Goal: Task Accomplishment & Management: Use online tool/utility

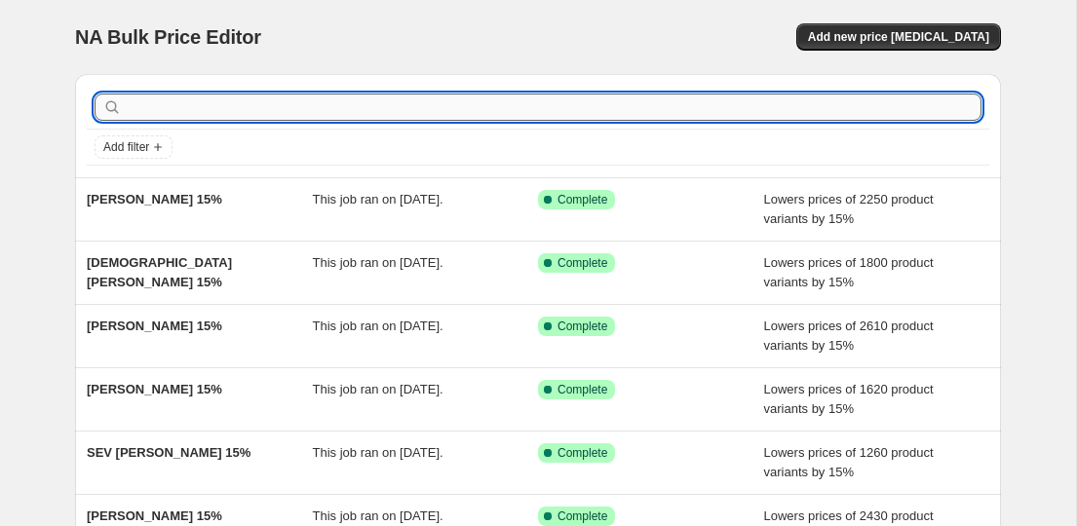
click at [577, 114] on input "text" at bounding box center [554, 107] width 856 height 27
paste input "KUBISTIKA"
type input "KUBISTIKA"
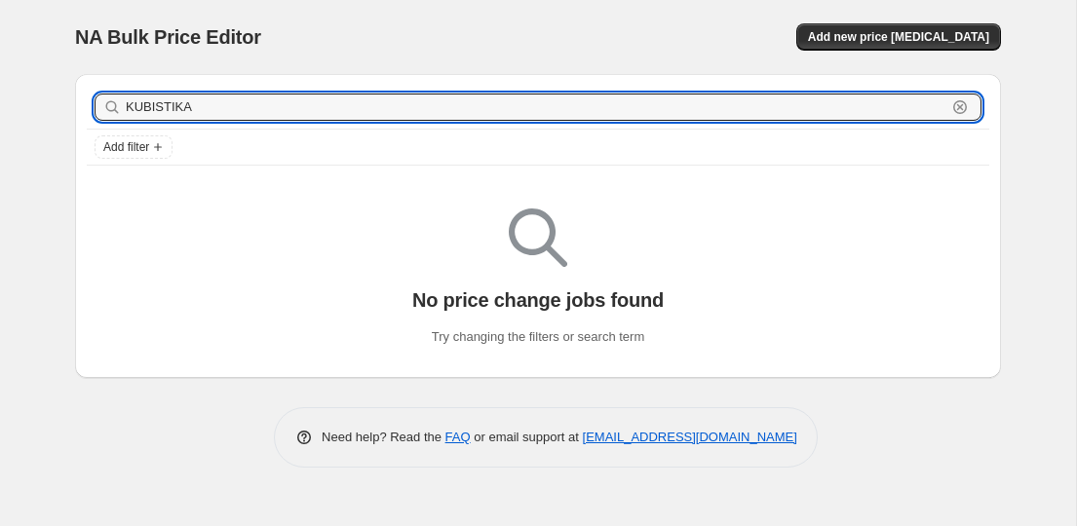
drag, startPoint x: 258, startPoint y: 109, endPoint x: 110, endPoint y: 108, distance: 148.2
click at [110, 108] on div "KUBISTIKA Clear" at bounding box center [538, 107] width 887 height 27
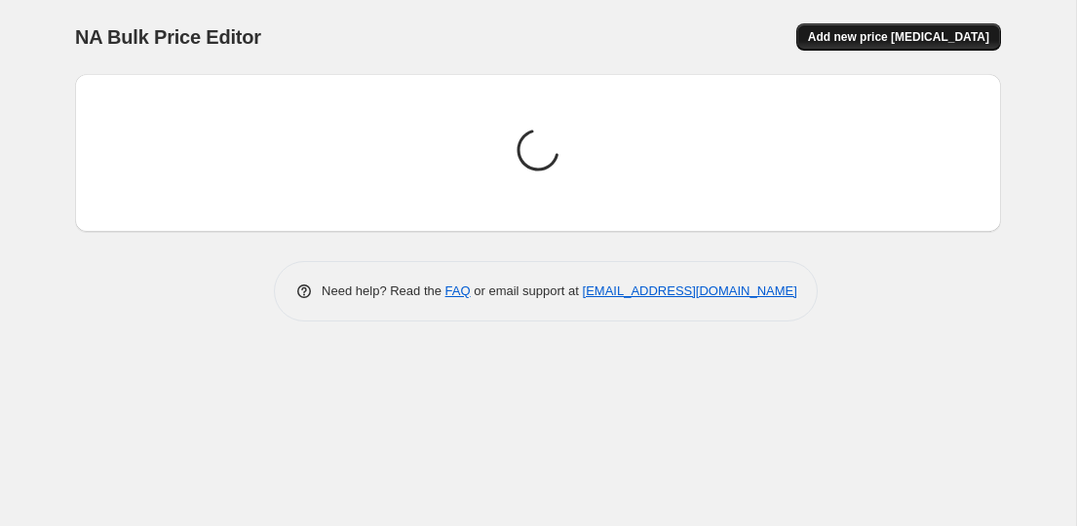
click at [889, 34] on span "Add new price [MEDICAL_DATA]" at bounding box center [898, 37] width 181 height 16
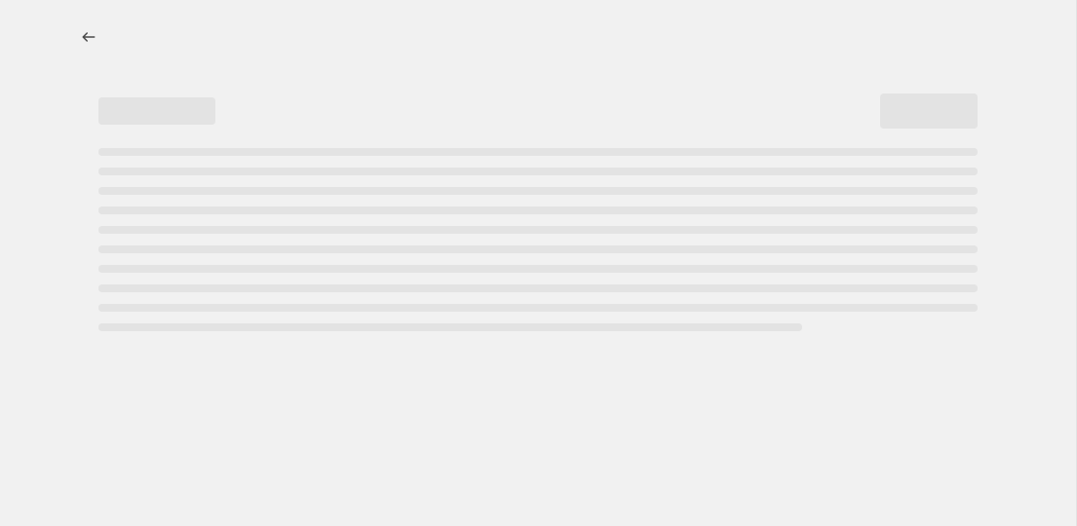
select select "percentage"
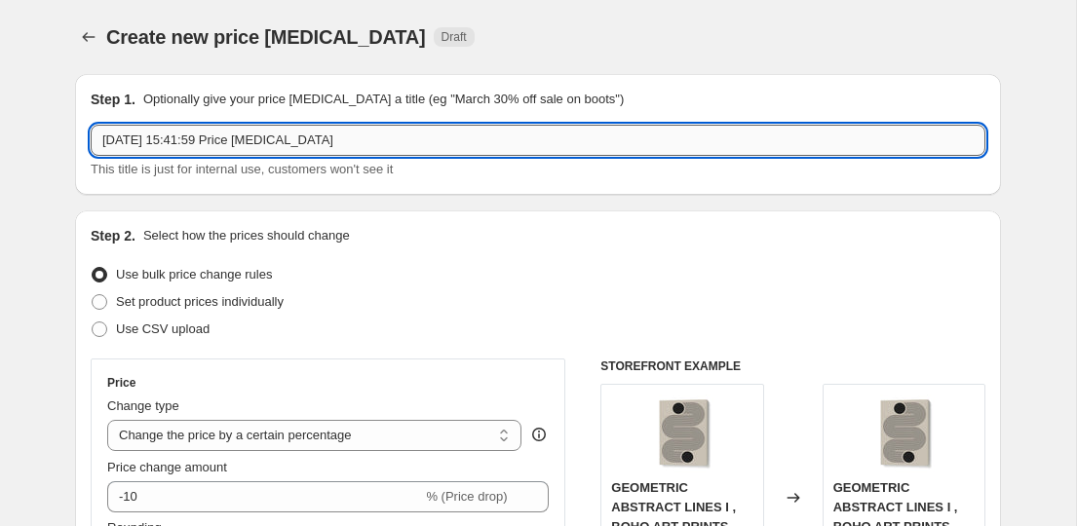
click at [397, 139] on input "[DATE] 15:41:59 Price [MEDICAL_DATA]" at bounding box center [538, 140] width 895 height 31
drag, startPoint x: 404, startPoint y: 138, endPoint x: 9, endPoint y: 124, distance: 395.0
paste input "KUBISTIKA"
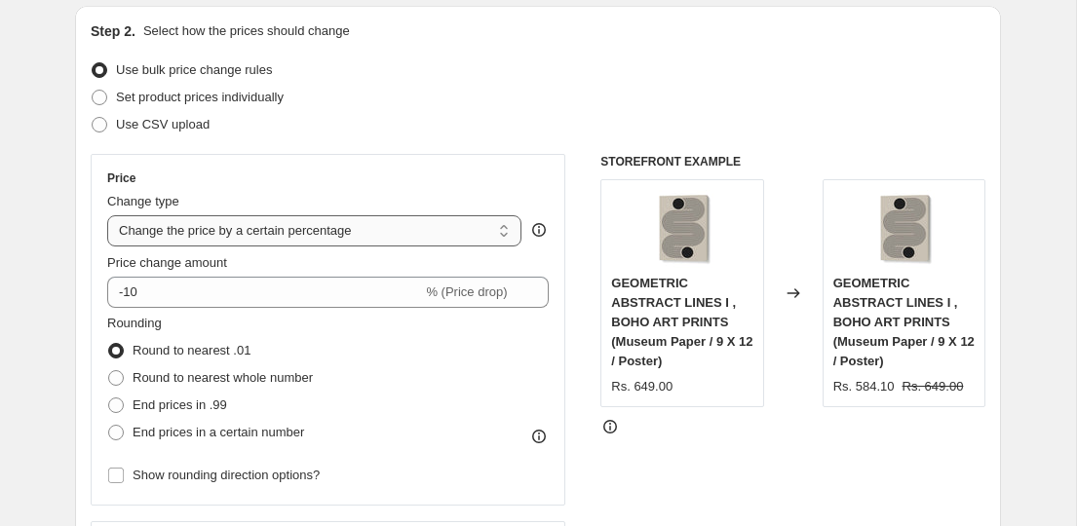
scroll to position [250, 0]
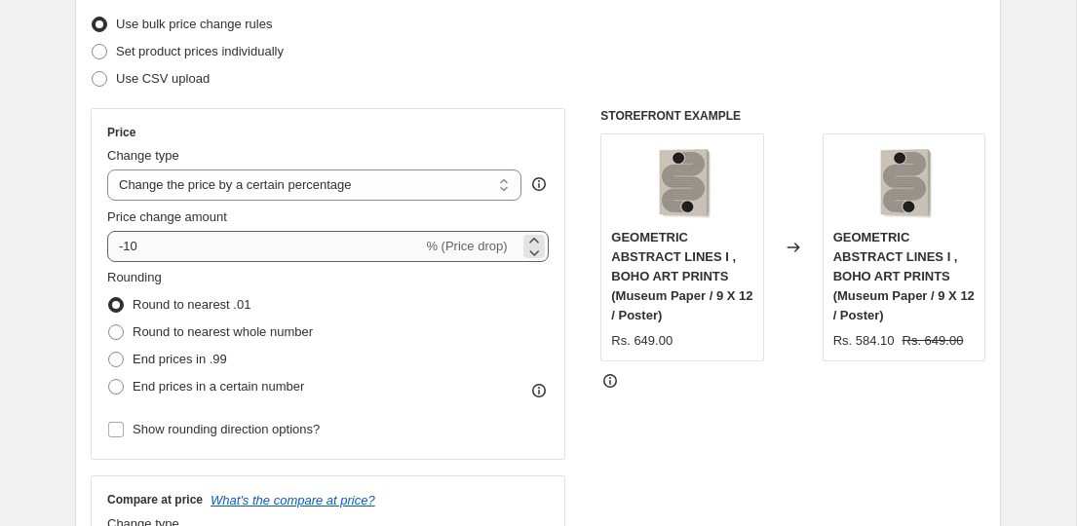
type input "KUBISTIKA"
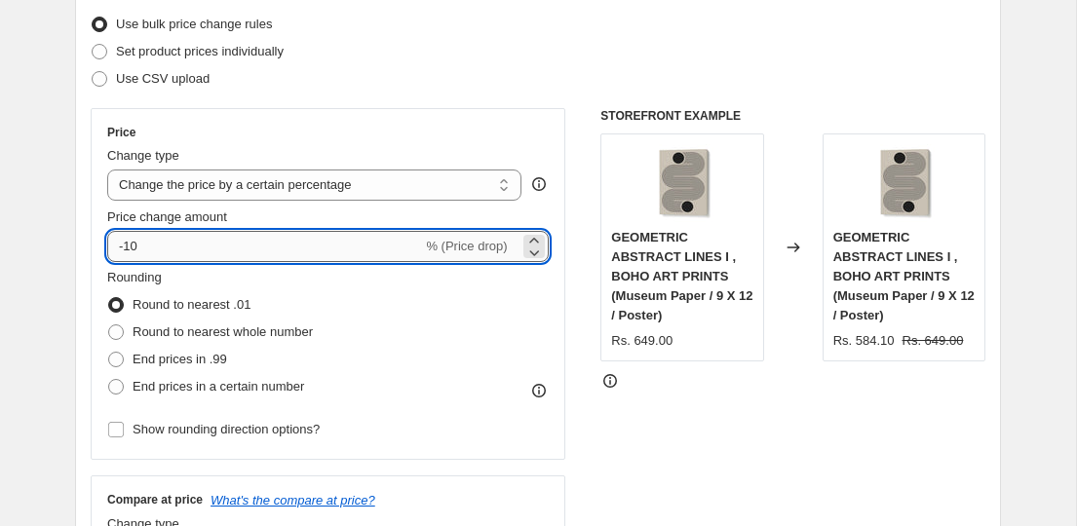
click at [186, 254] on input "-10" at bounding box center [264, 246] width 315 height 31
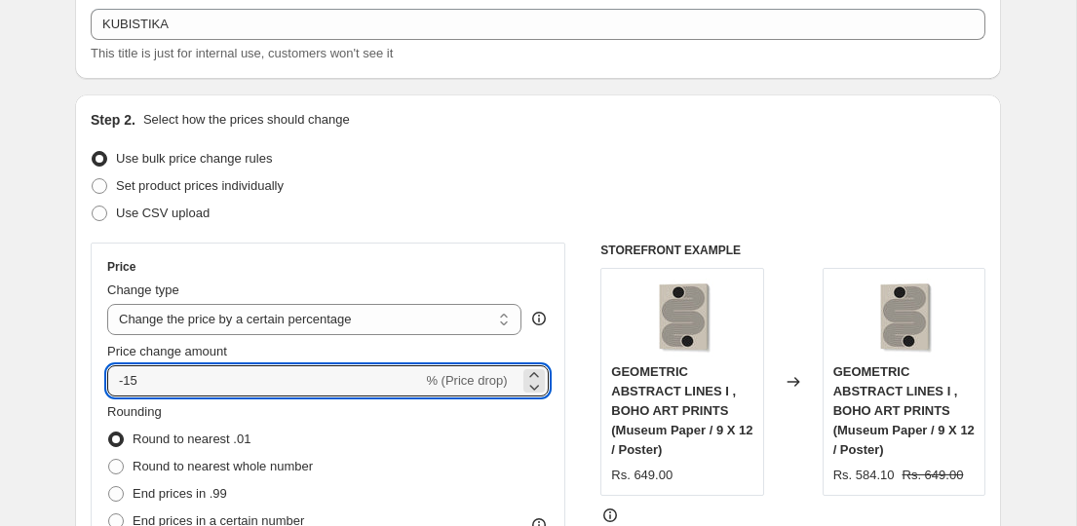
scroll to position [0, 0]
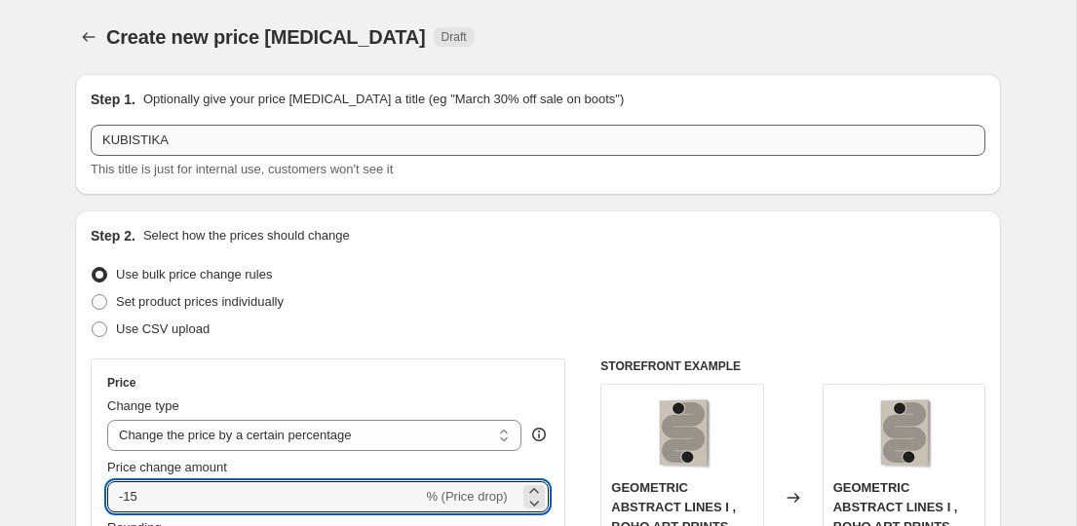
type input "-15"
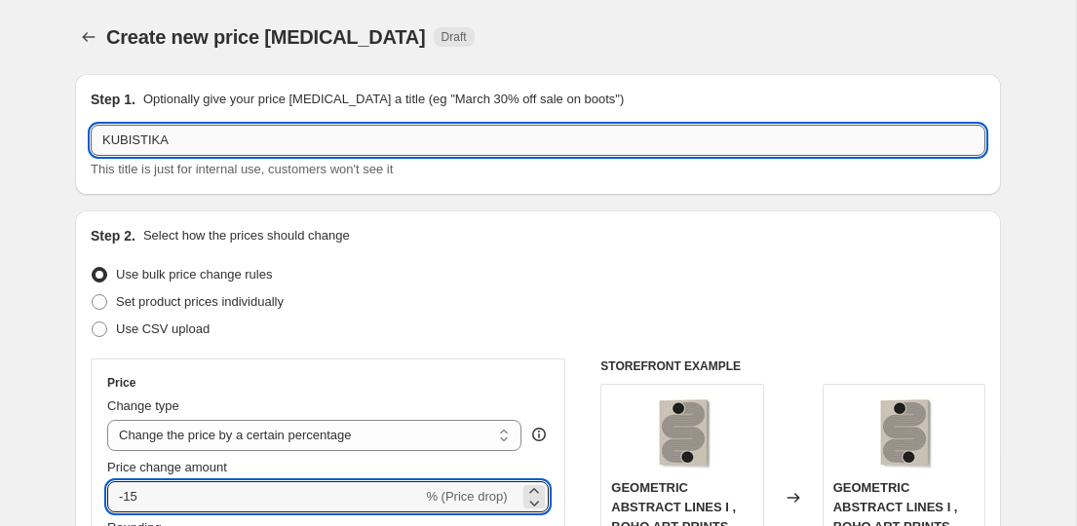
click at [292, 138] on input "KUBISTIKA" at bounding box center [538, 140] width 895 height 31
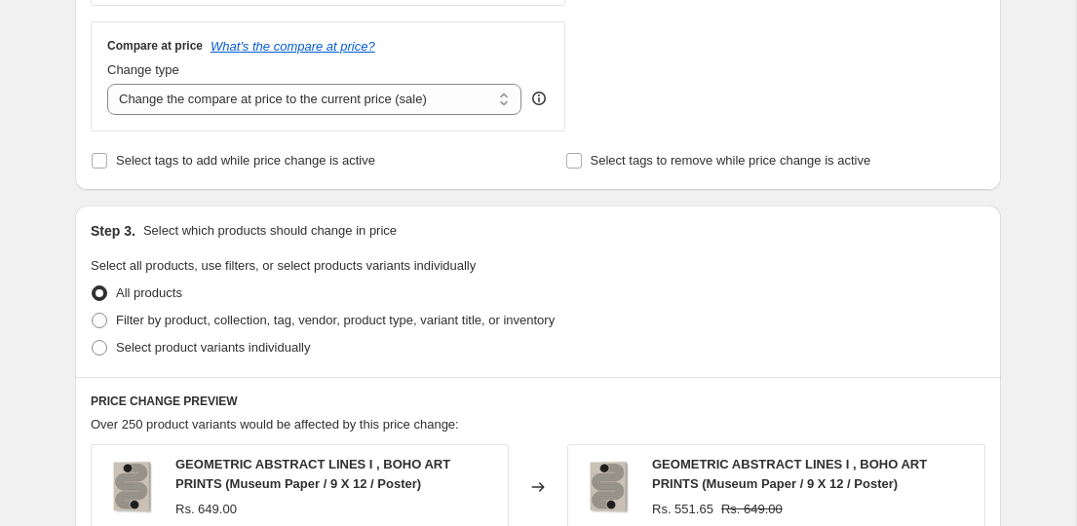
scroll to position [748, 0]
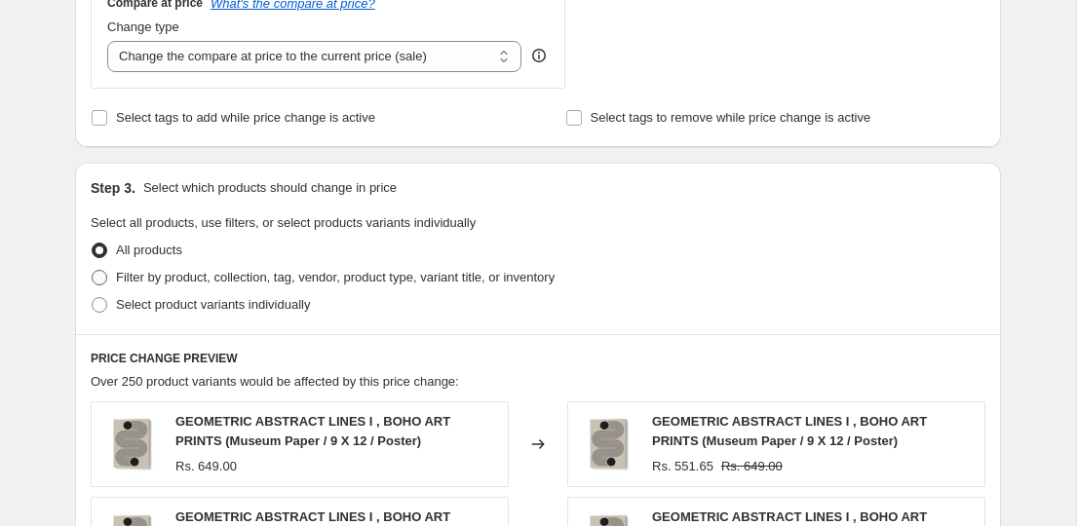
type input "KUBISTIKA 15%"
click at [188, 286] on span "Filter by product, collection, tag, vendor, product type, variant title, or inv…" at bounding box center [335, 277] width 439 height 19
click at [93, 271] on input "Filter by product, collection, tag, vendor, product type, variant title, or inv…" at bounding box center [92, 270] width 1 height 1
radio input "true"
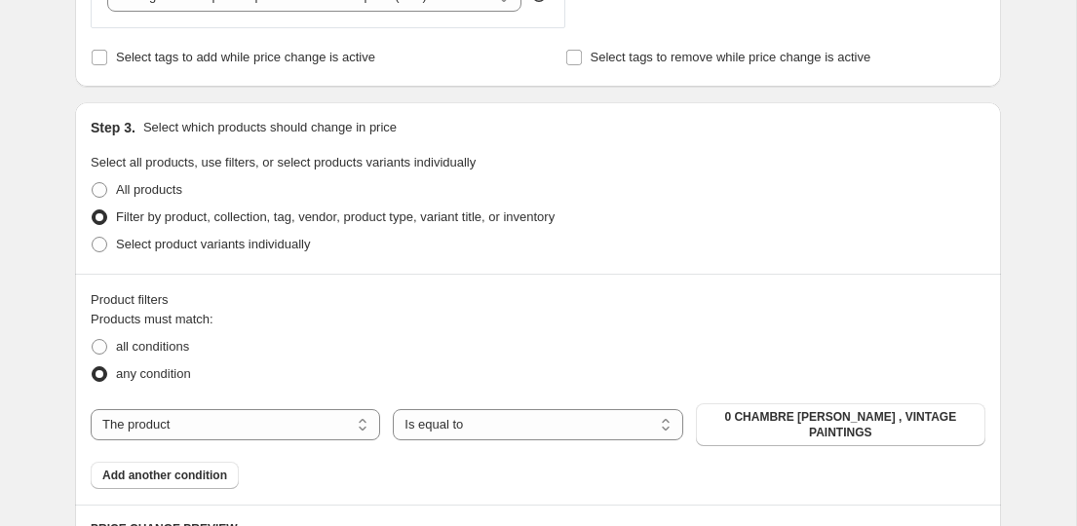
scroll to position [820, 0]
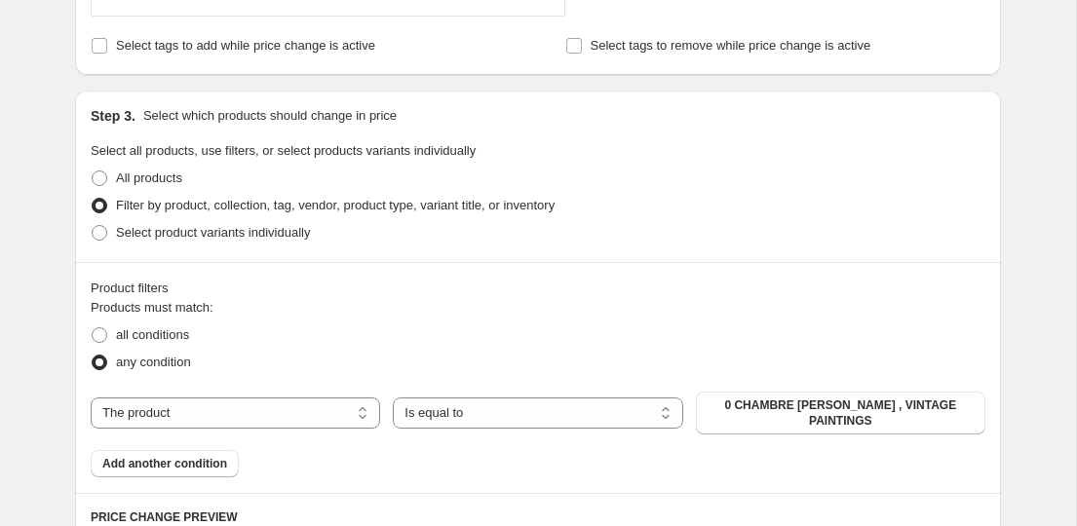
click at [242, 432] on div "The product The product's collection The product's tag The product's vendor The…" at bounding box center [538, 413] width 895 height 43
click at [242, 423] on select "The product The product's collection The product's tag The product's vendor The…" at bounding box center [235, 413] width 289 height 31
select select "collection"
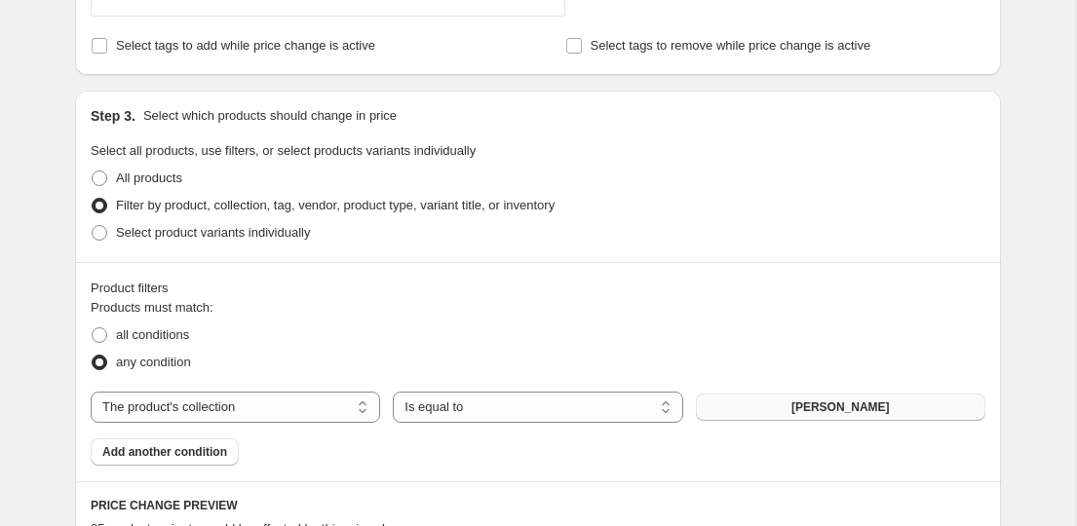
click at [798, 401] on span "[PERSON_NAME]" at bounding box center [840, 408] width 98 height 16
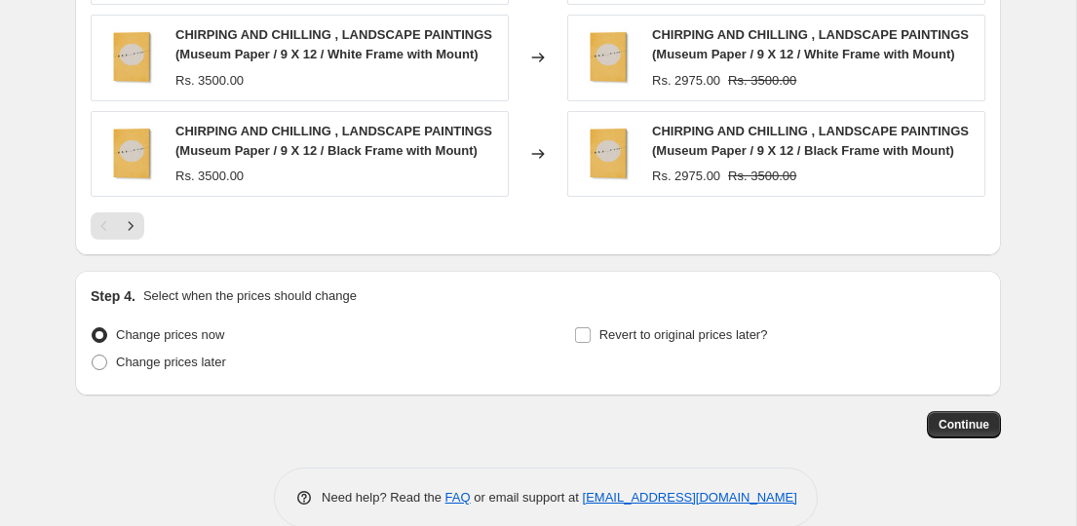
scroll to position [1673, 0]
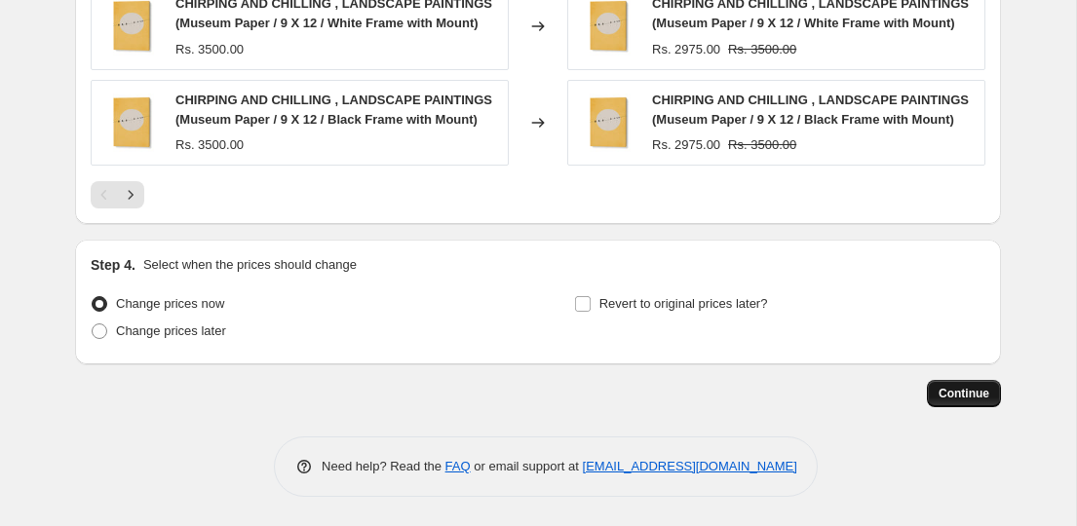
click at [947, 388] on span "Continue" at bounding box center [964, 394] width 51 height 16
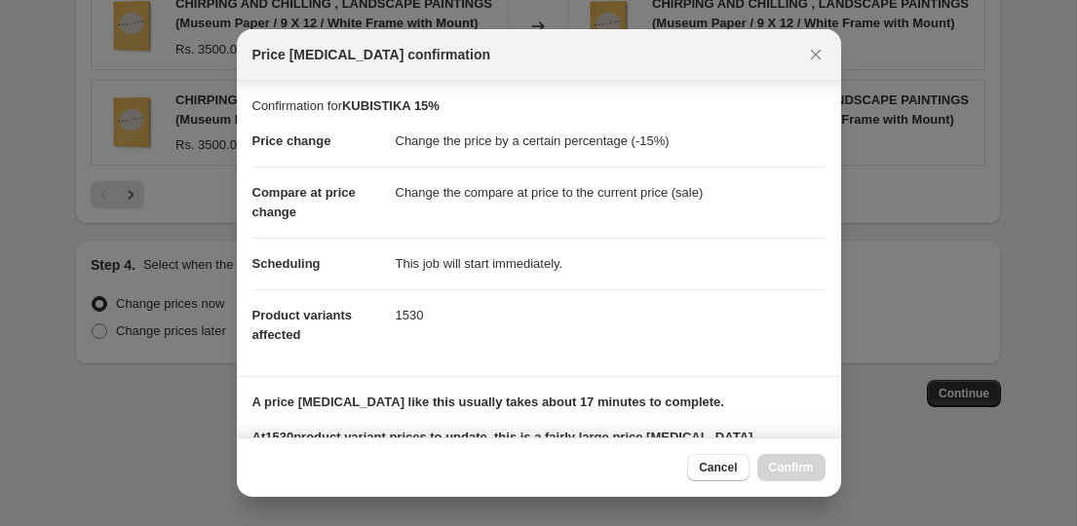
scroll to position [282, 0]
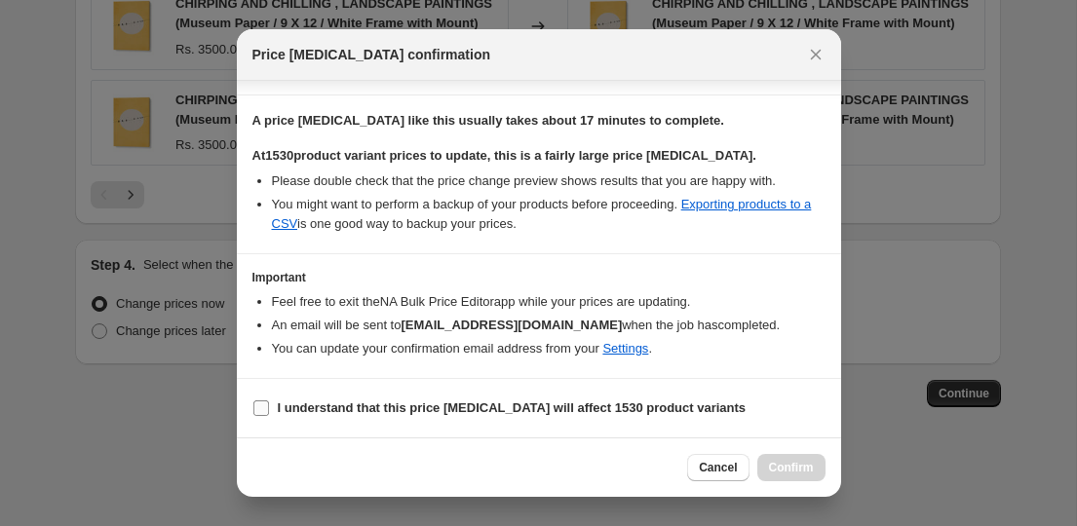
click at [520, 414] on b "I understand that this price [MEDICAL_DATA] will affect 1530 product variants" at bounding box center [512, 408] width 469 height 15
click at [269, 414] on input "I understand that this price [MEDICAL_DATA] will affect 1530 product variants" at bounding box center [261, 409] width 16 height 16
checkbox input "true"
click at [784, 461] on span "Confirm" at bounding box center [791, 468] width 45 height 16
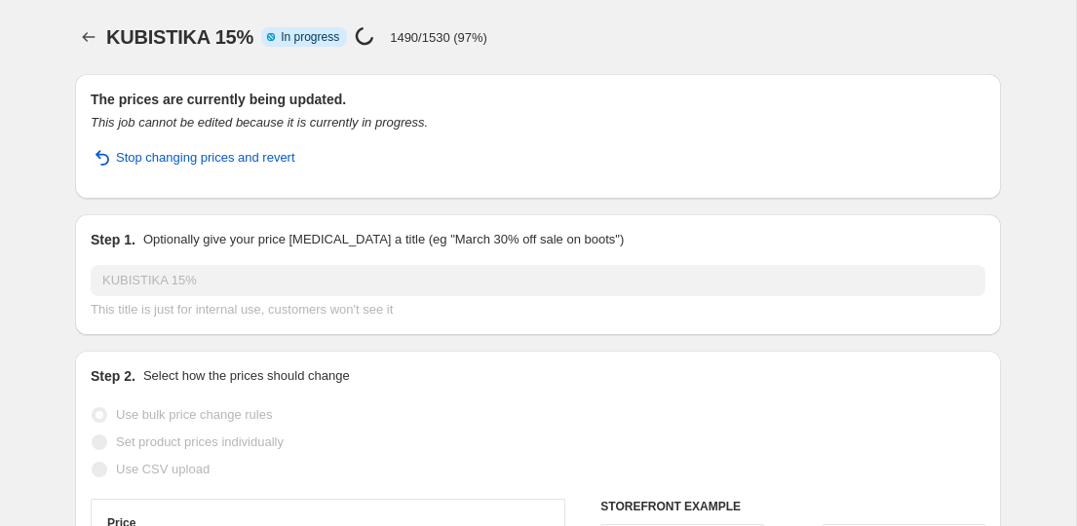
select select "percentage"
select select "collection"
